Goal: Task Accomplishment & Management: Complete application form

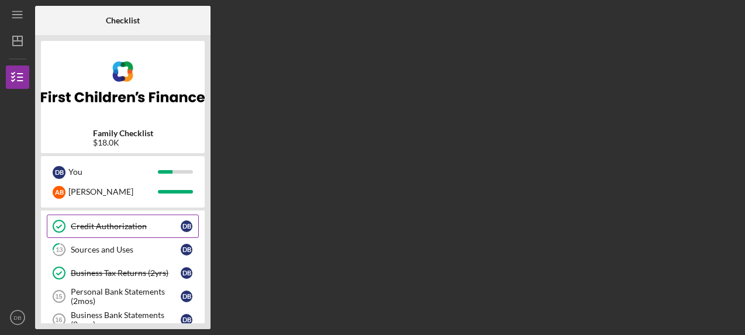
scroll to position [70, 0]
click at [121, 247] on div "Sources and Uses" at bounding box center [126, 248] width 110 height 9
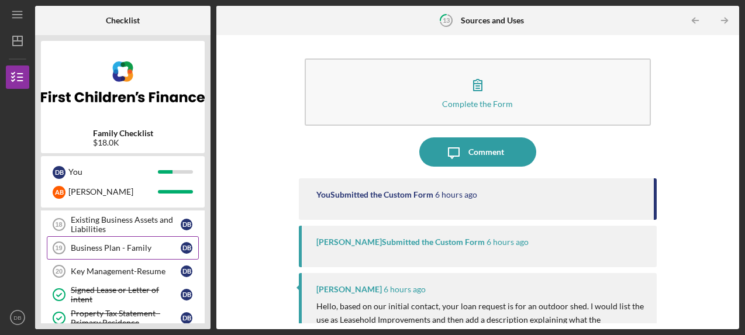
scroll to position [213, 0]
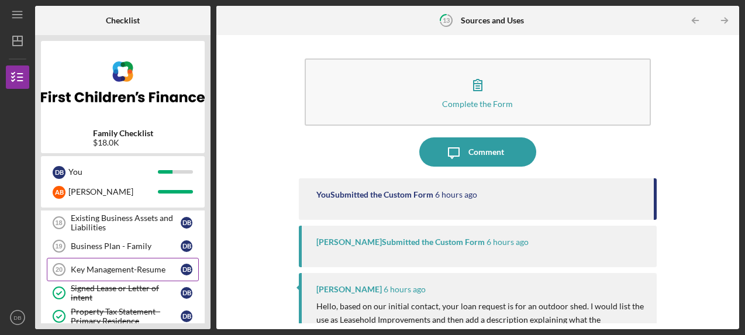
click at [99, 272] on div "Key Management-Resume" at bounding box center [126, 269] width 110 height 9
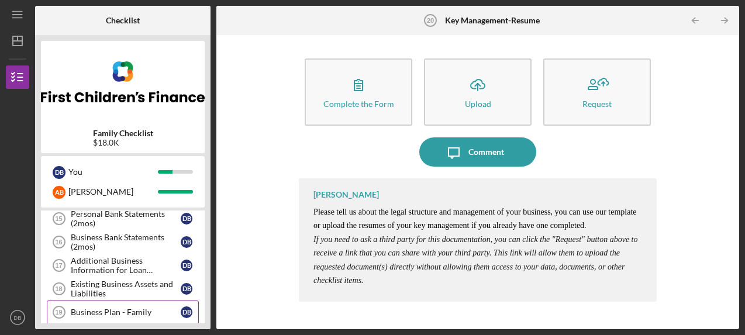
scroll to position [146, 0]
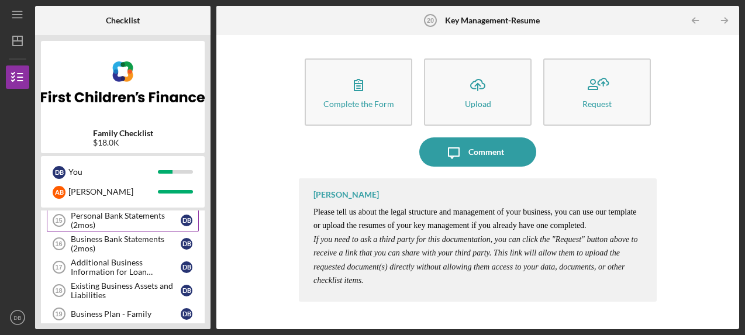
click at [139, 219] on div "Personal Bank Statements (2mos)" at bounding box center [126, 220] width 110 height 19
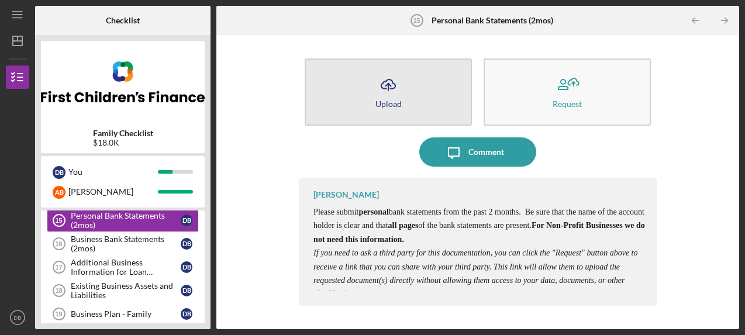
click at [392, 92] on icon "Icon/Upload" at bounding box center [387, 84] width 29 height 29
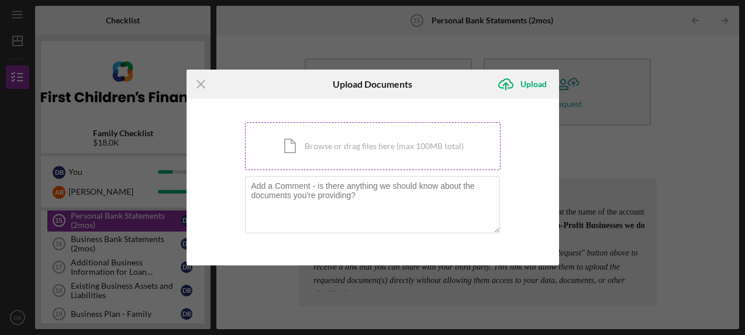
click at [368, 150] on div "Icon/Document Browse or drag files here (max 100MB total) Tap to choose files o…" at bounding box center [372, 146] width 255 height 48
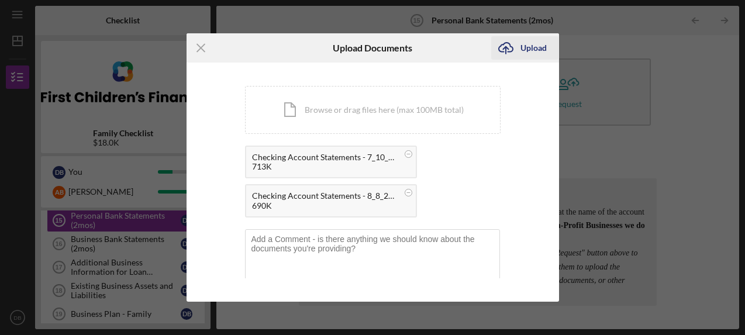
click at [518, 49] on icon "Icon/Upload" at bounding box center [505, 47] width 29 height 29
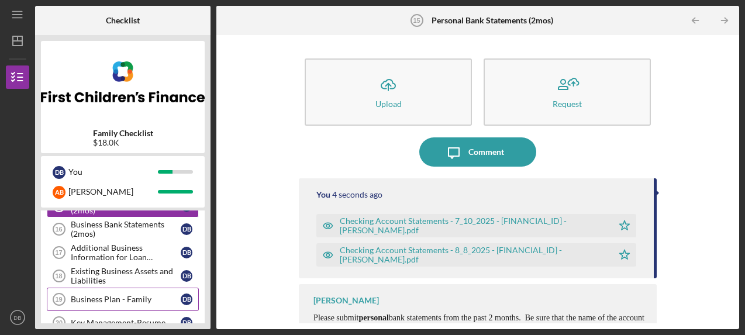
scroll to position [149, 0]
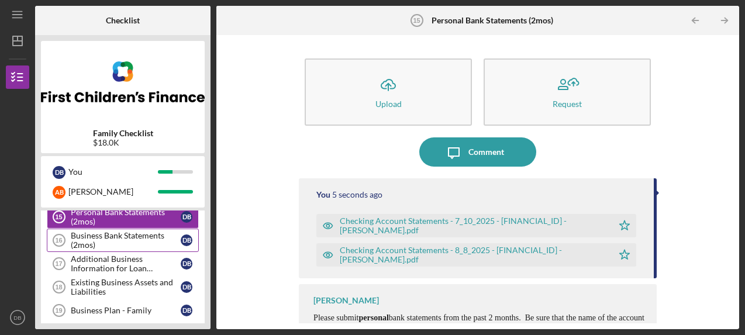
click at [134, 238] on div "Business Bank Statements (2mos)" at bounding box center [126, 240] width 110 height 19
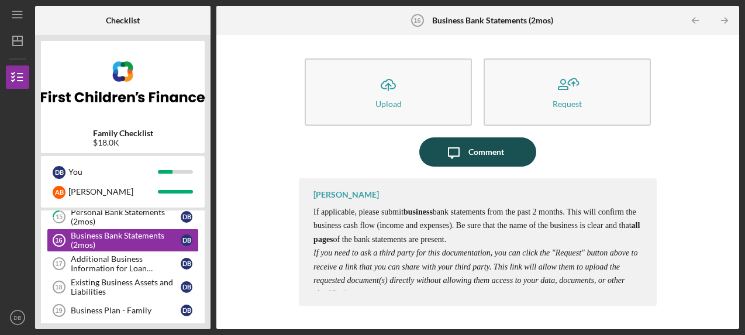
click at [481, 144] on div "Comment" at bounding box center [486, 151] width 36 height 29
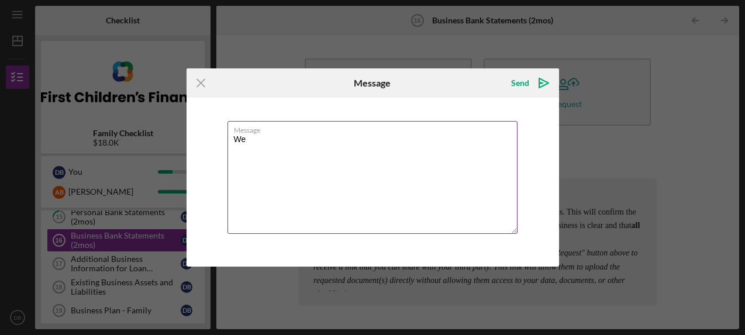
type textarea "W"
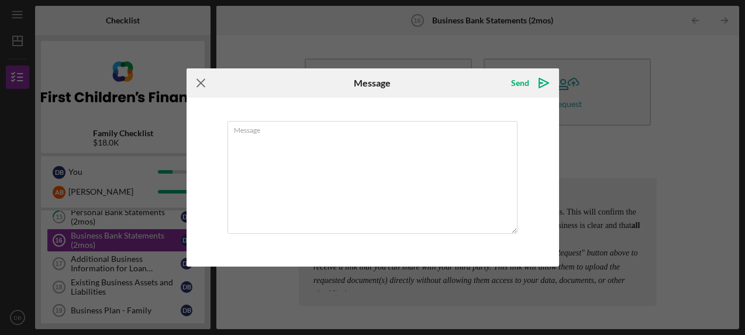
click at [203, 84] on icon "Icon/Menu Close" at bounding box center [200, 82] width 29 height 29
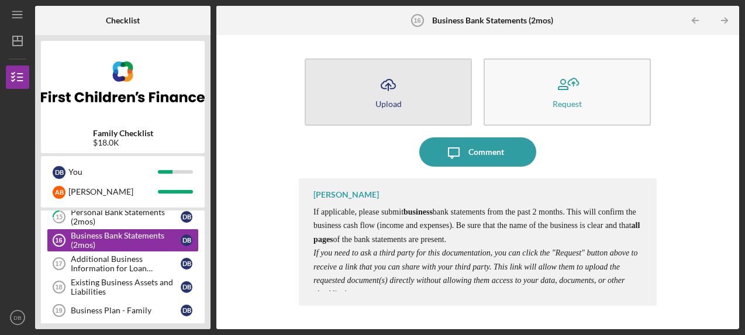
click at [391, 93] on icon "Icon/Upload" at bounding box center [387, 84] width 29 height 29
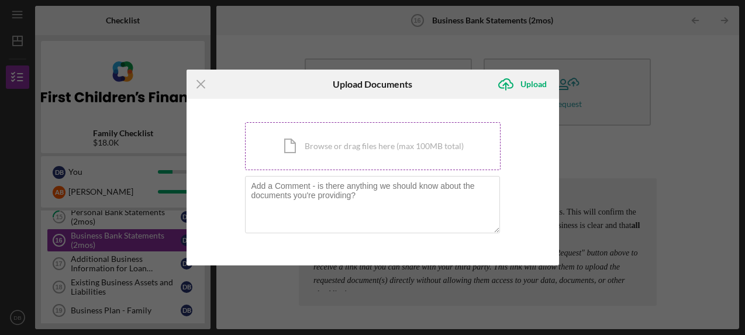
click at [333, 142] on div "Icon/Document Browse or drag files here (max 100MB total) Tap to choose files o…" at bounding box center [372, 146] width 255 height 48
click at [361, 138] on div "Icon/Document Browse or drag files here (max 100MB total) Tap to choose files o…" at bounding box center [372, 146] width 255 height 48
click at [375, 148] on div "Icon/Document Browse or drag files here (max 100MB total) Tap to choose files o…" at bounding box center [372, 146] width 255 height 48
